Goal: Communication & Community: Answer question/provide support

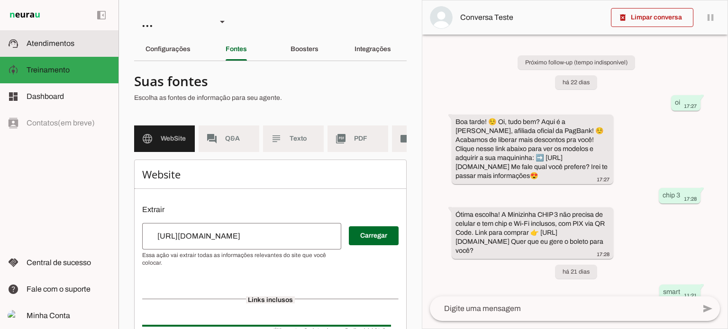
click at [75, 40] on slot at bounding box center [69, 43] width 84 height 11
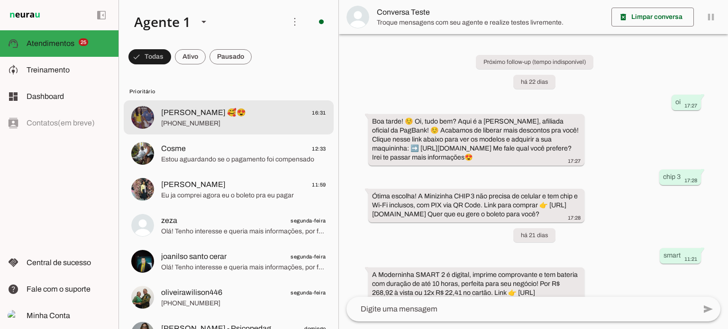
click at [247, 123] on span "[PHONE_NUMBER]" at bounding box center [243, 123] width 165 height 9
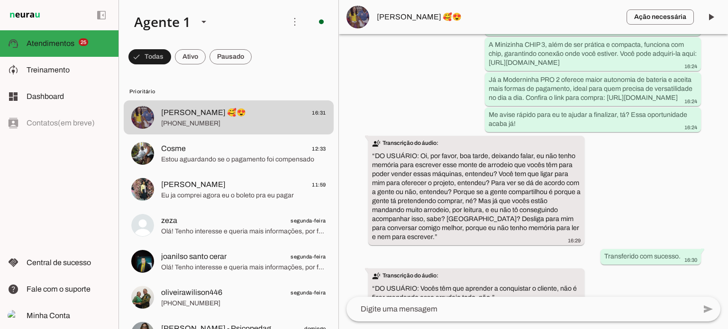
scroll to position [664, 0]
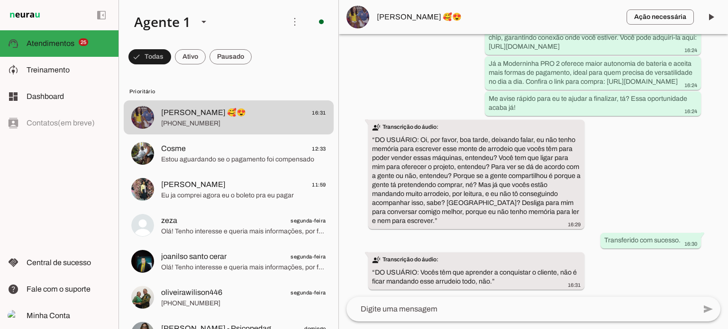
click at [515, 314] on textarea at bounding box center [521, 309] width 349 height 11
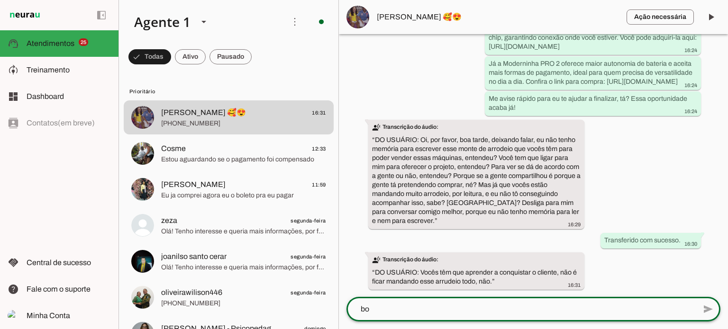
scroll to position [0, 0]
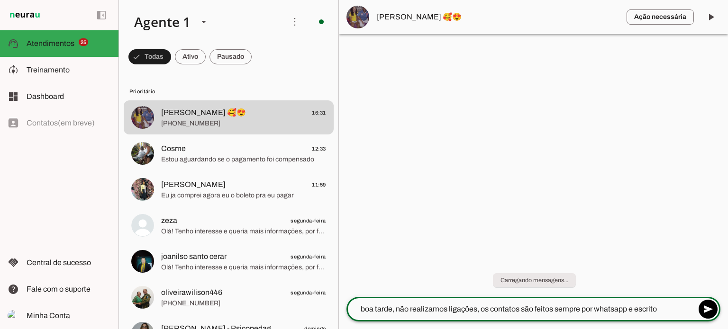
type textarea "boa tarde, não realizamos ligações, os contatos são feitos sempre por whatsapp …"
type textarea "s"
type textarea "i"
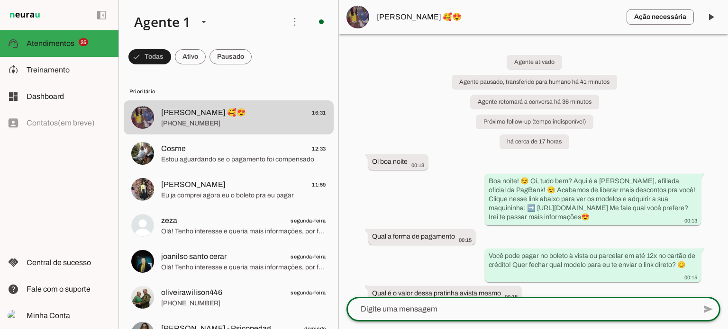
type textarea "n"
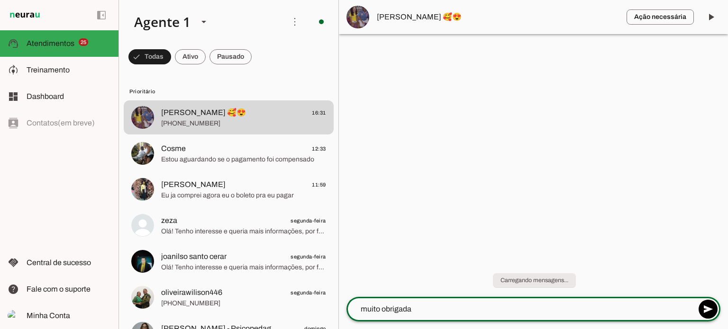
type textarea "muito obrigada"
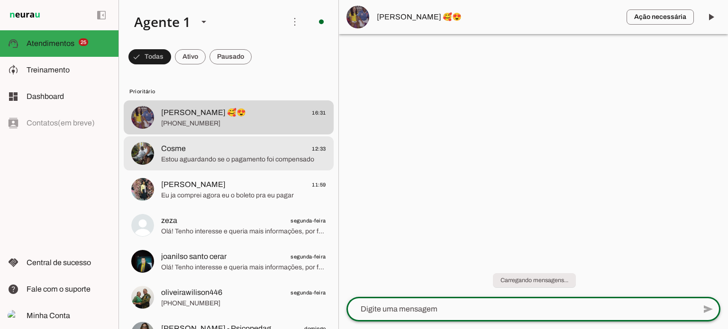
click at [259, 161] on span "Estou aguardando se o pagamento foi compensado" at bounding box center [243, 159] width 165 height 9
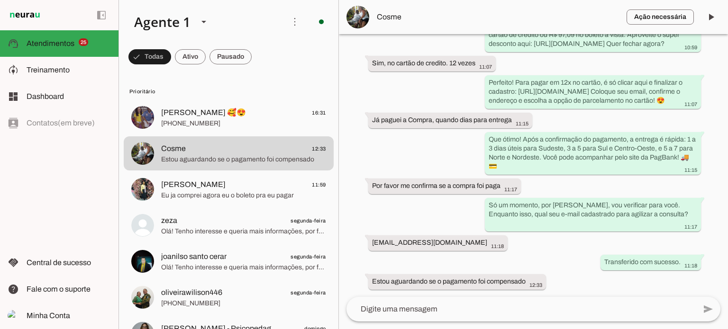
scroll to position [1188, 0]
drag, startPoint x: 374, startPoint y: 240, endPoint x: 476, endPoint y: 240, distance: 101.9
click at [476, 240] on div "[EMAIL_ADDRESS][DOMAIN_NAME] 11:18" at bounding box center [438, 244] width 132 height 12
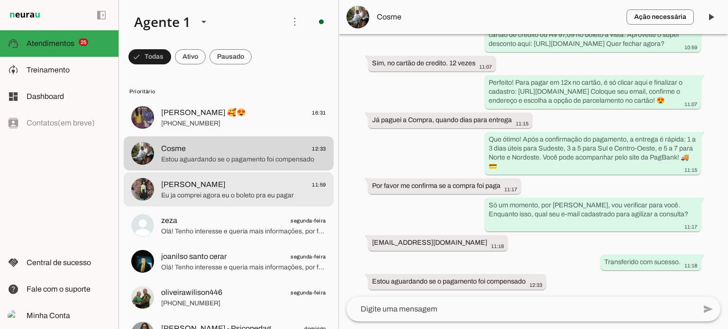
click at [192, 190] on span "[PERSON_NAME]" at bounding box center [193, 184] width 64 height 11
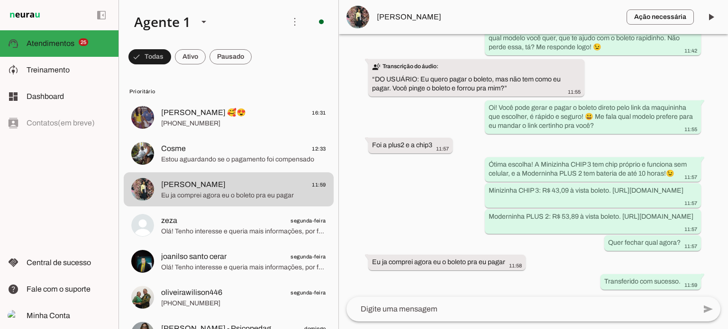
scroll to position [1688, 0]
click at [436, 315] on textarea at bounding box center [521, 309] width 349 height 11
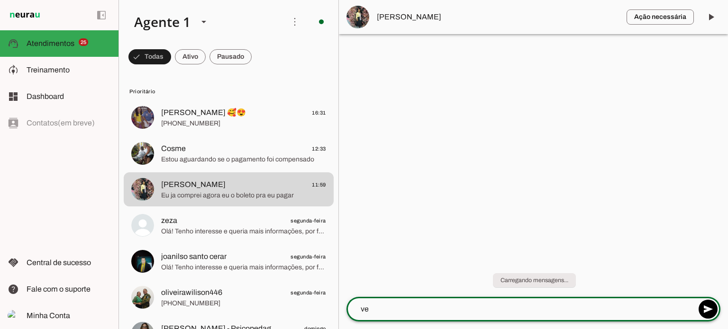
scroll to position [0, 0]
type textarea "verifica por favor se o boleto foi para o seu email"
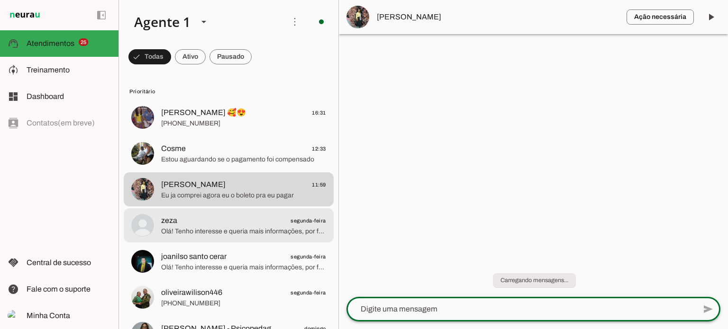
click at [249, 223] on span "zeza segunda-feira" at bounding box center [243, 221] width 165 height 12
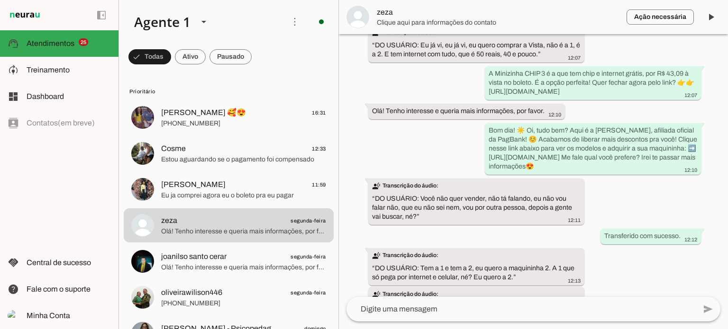
scroll to position [810, 0]
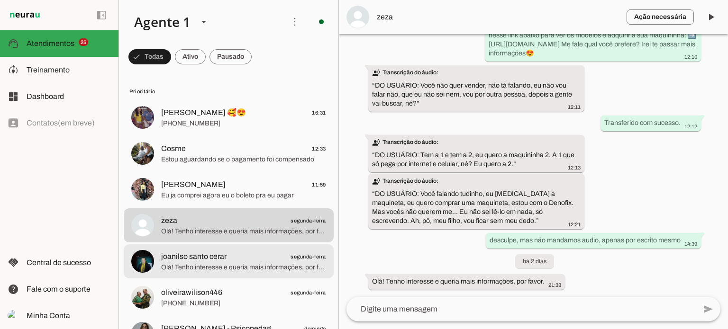
click at [221, 271] on span "Olá! Tenho interesse e queria mais informações, por favor." at bounding box center [243, 267] width 165 height 9
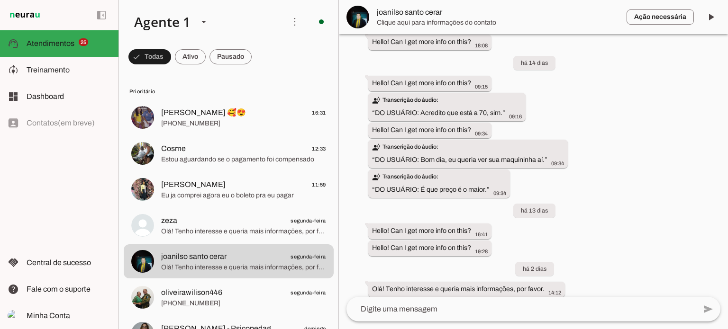
scroll to position [603, 0]
